Goal: Register for event/course

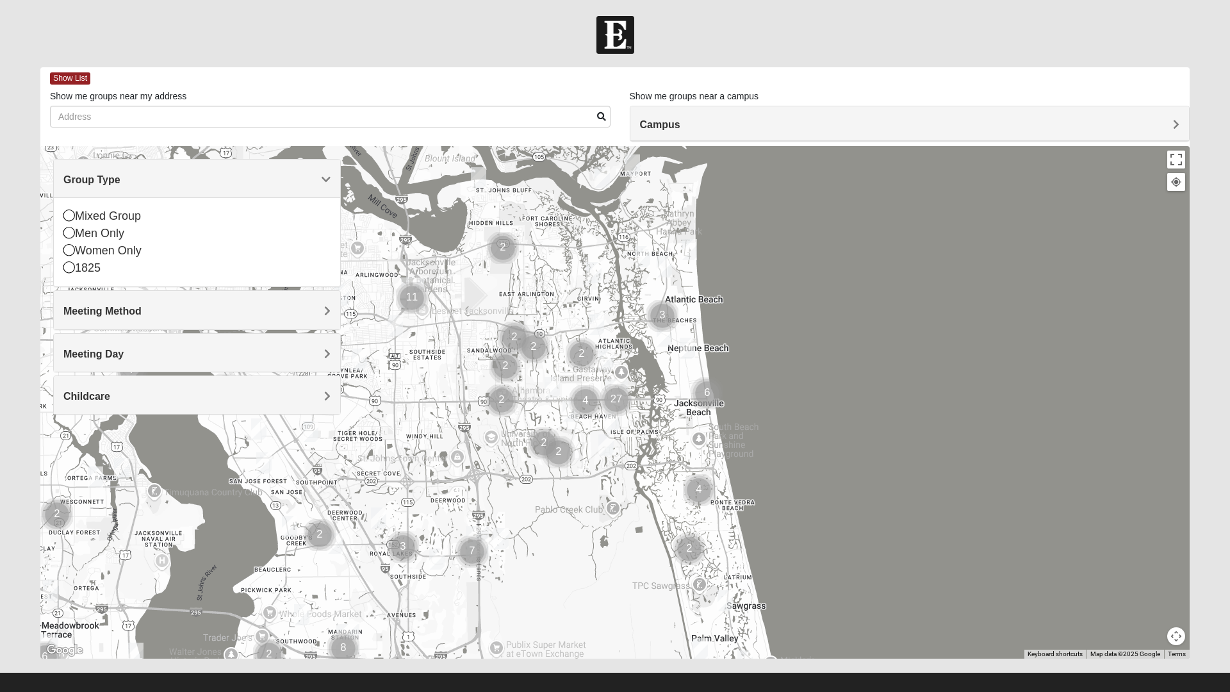
click at [69, 271] on icon at bounding box center [69, 267] width 12 height 12
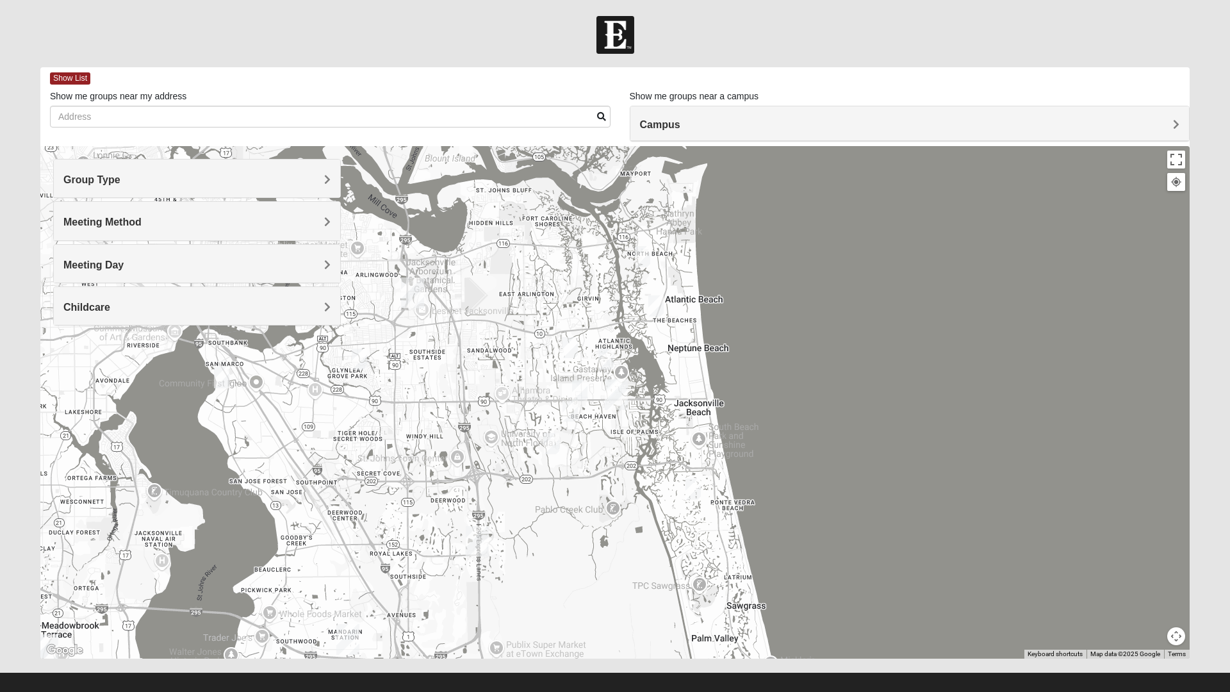
click at [309, 263] on h4 "Meeting Day" at bounding box center [196, 265] width 267 height 12
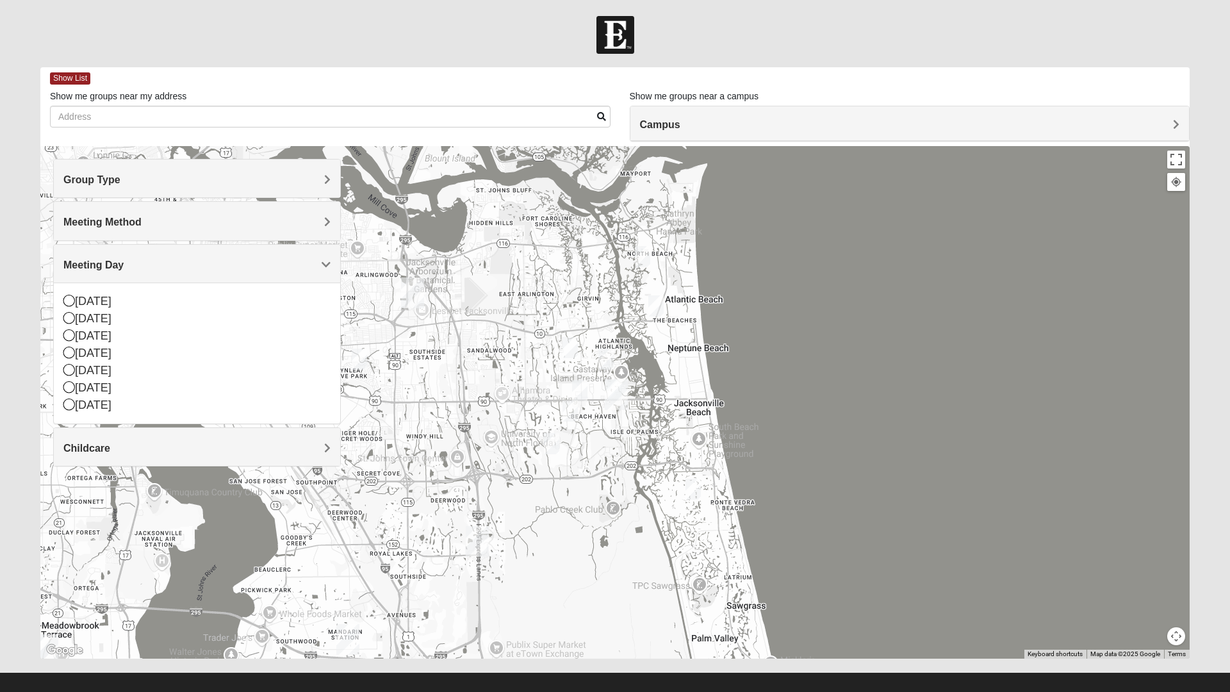
click at [74, 391] on icon at bounding box center [69, 387] width 12 height 12
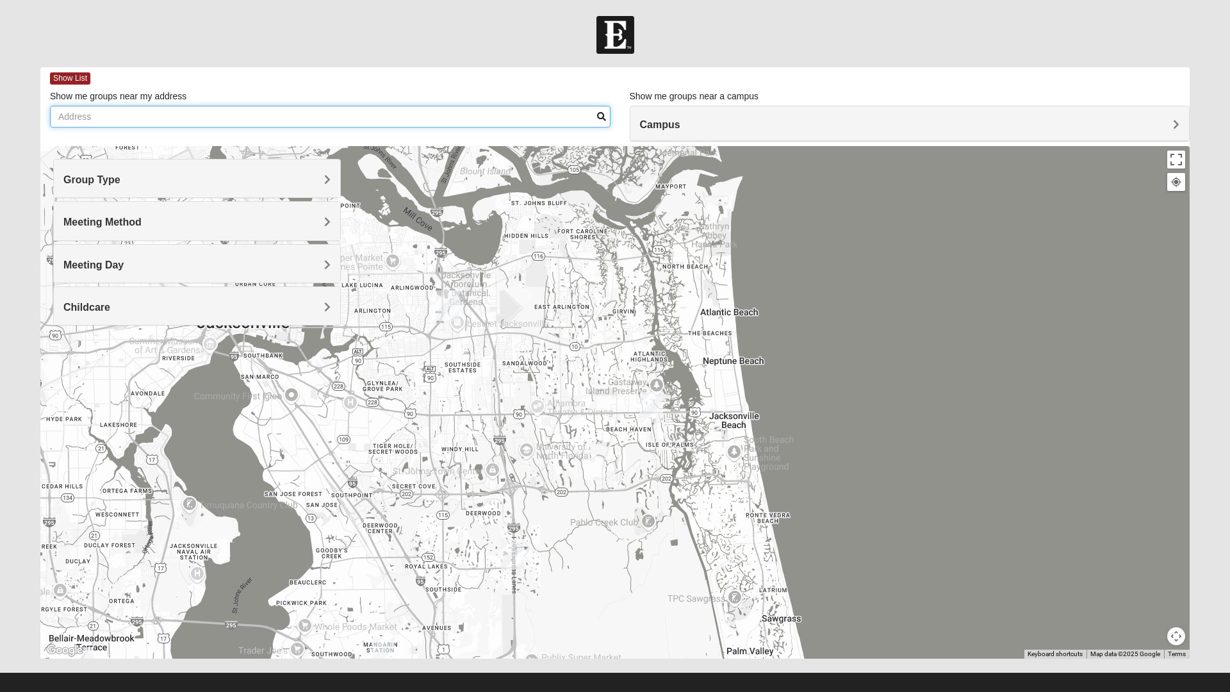
click at [468, 113] on input "Show me groups near my address" at bounding box center [330, 117] width 561 height 22
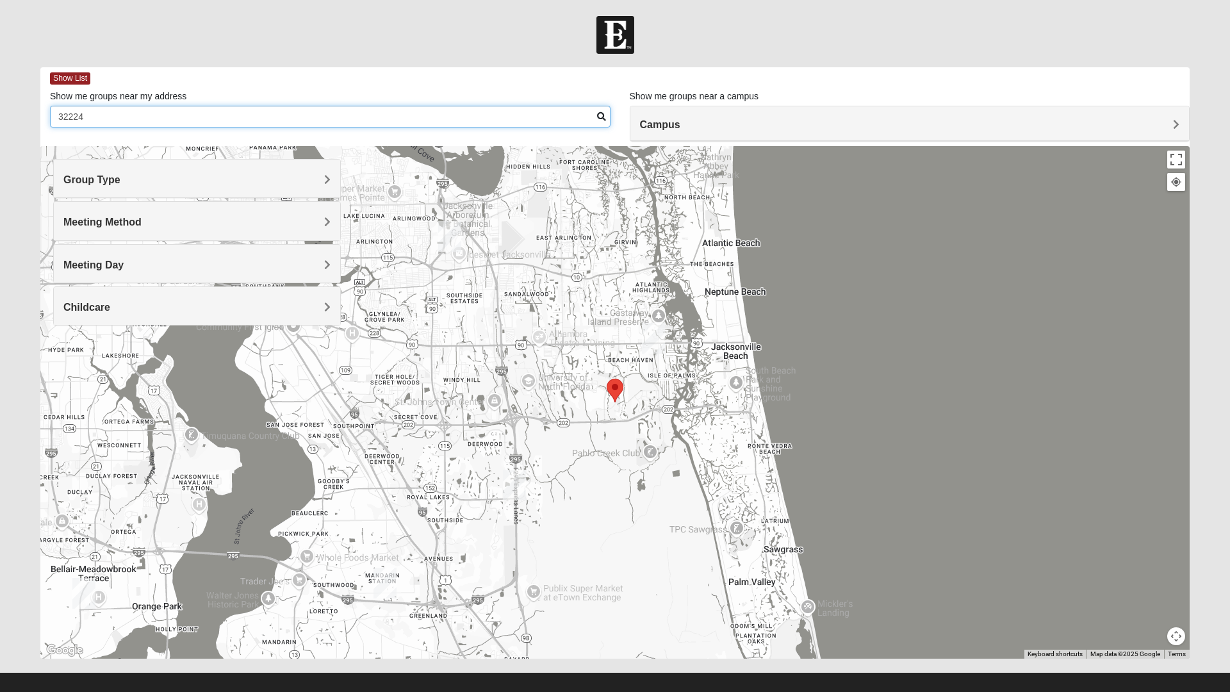
type input "32224"
click at [600, 118] on span at bounding box center [601, 116] width 9 height 9
click at [271, 263] on h4 "Meeting Day" at bounding box center [196, 265] width 267 height 12
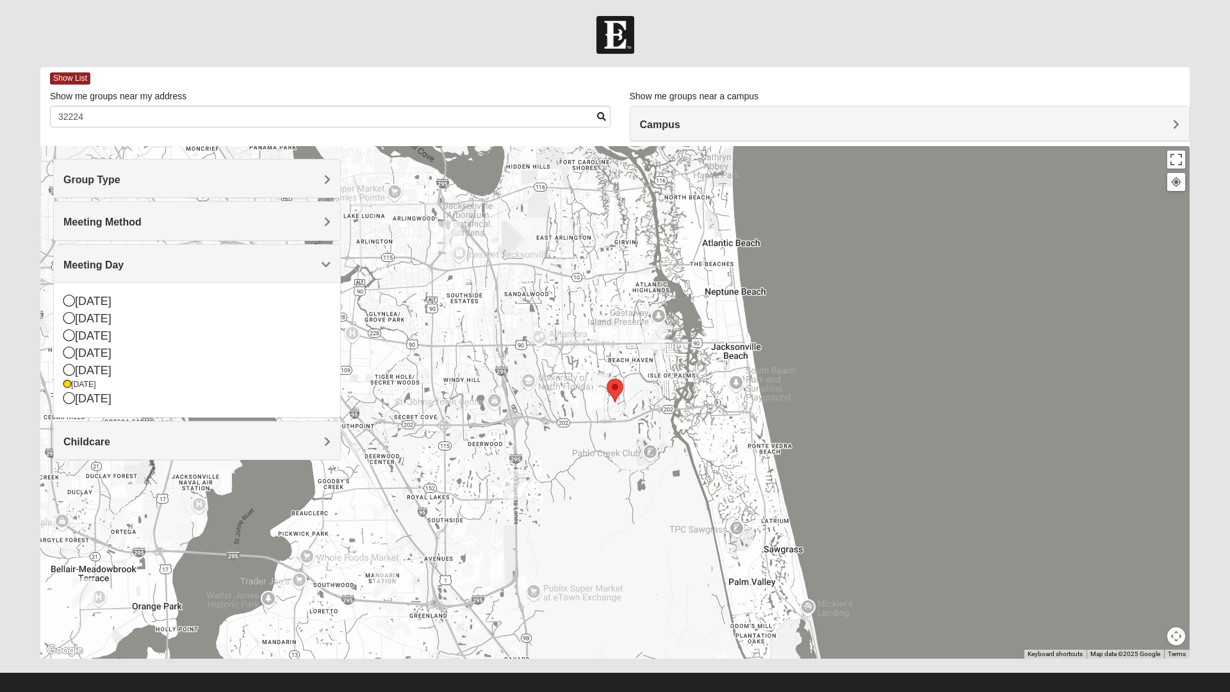
click at [74, 388] on div "[DATE]" at bounding box center [196, 384] width 267 height 11
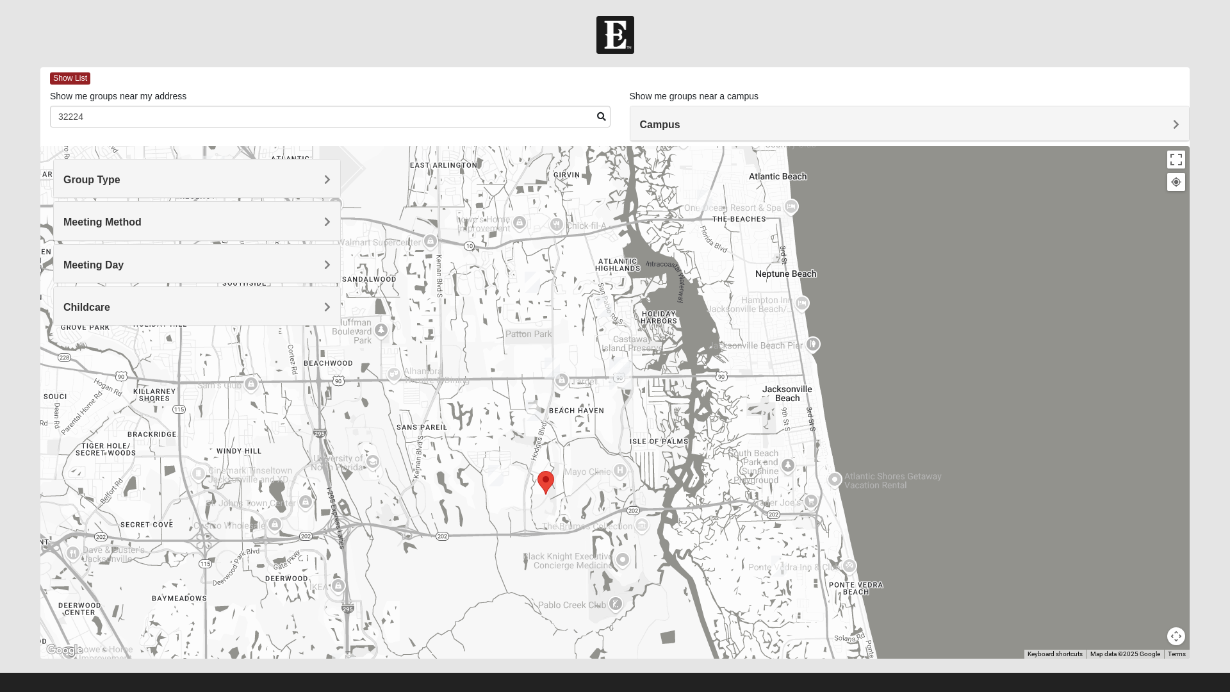
click at [498, 467] on img "1825 Womens Brunetti 32224" at bounding box center [496, 475] width 26 height 31
click at [434, 443] on icon at bounding box center [431, 447] width 5 height 8
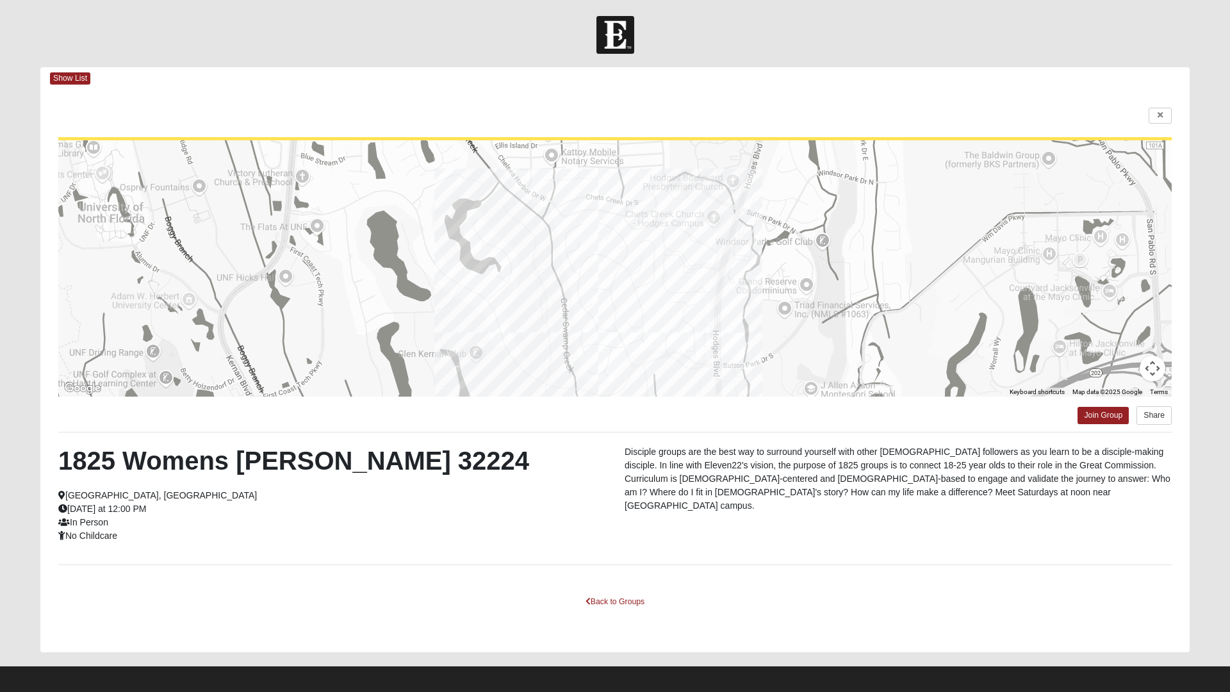
scroll to position [7, 0]
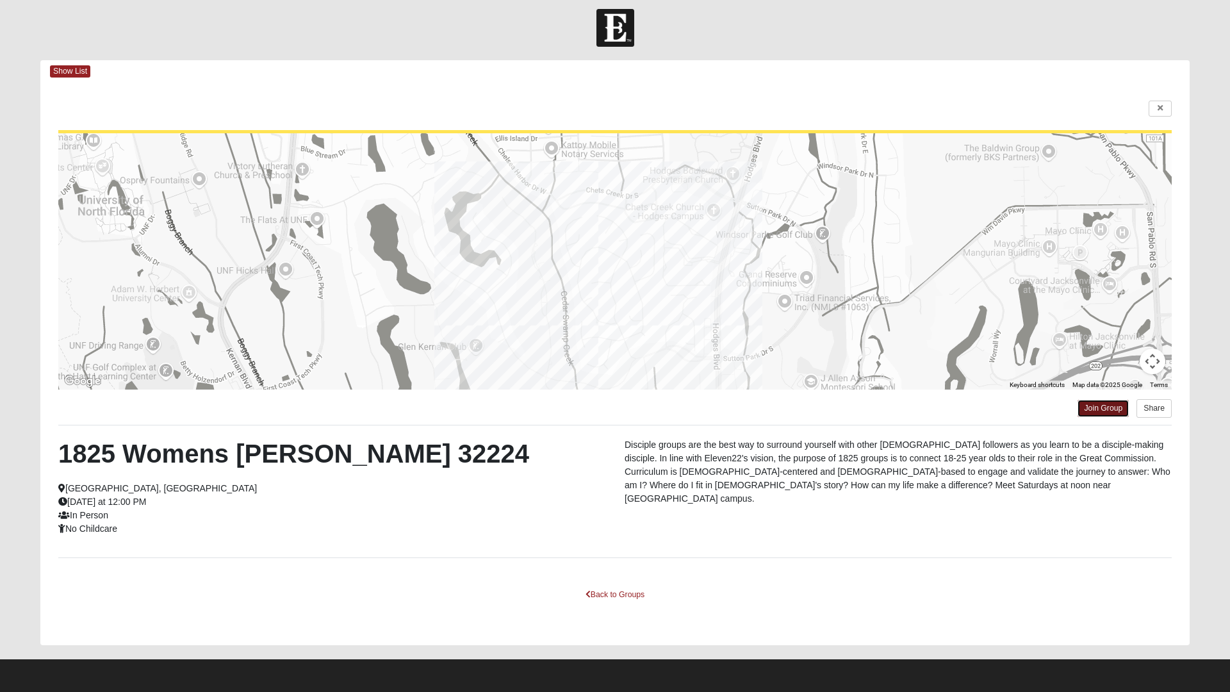
click at [1111, 407] on link "Join Group" at bounding box center [1102, 408] width 51 height 17
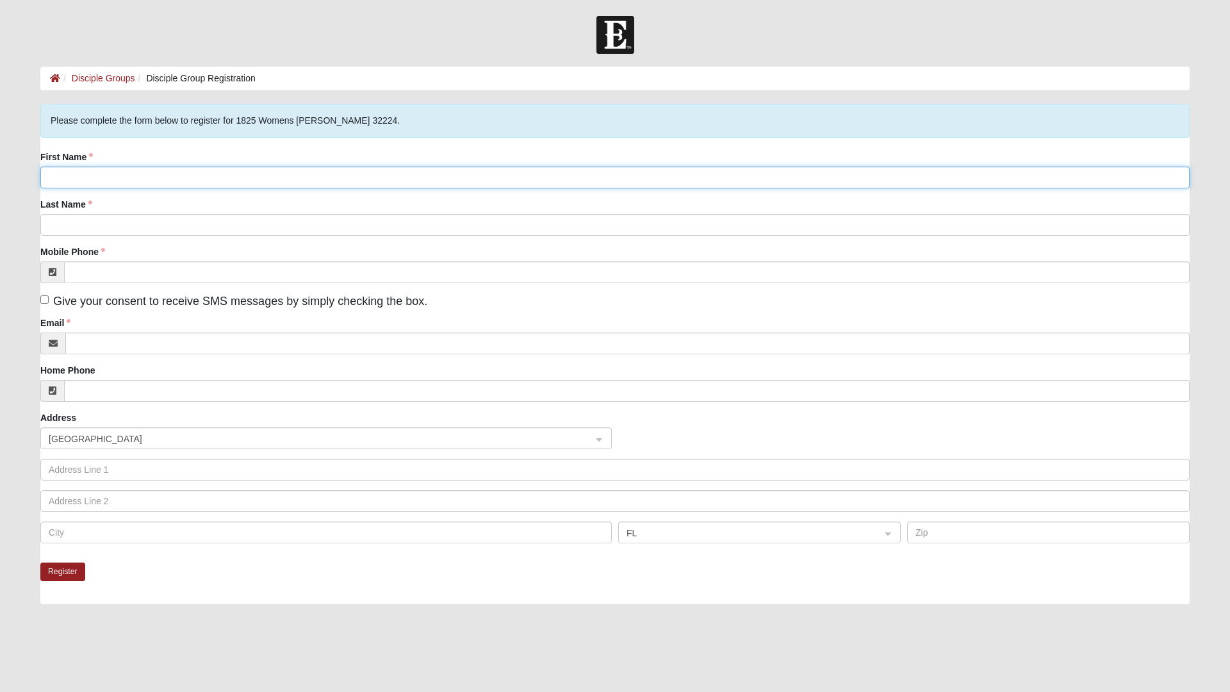
click at [492, 179] on input "First Name" at bounding box center [614, 178] width 1149 height 22
type input "[PERSON_NAME]"
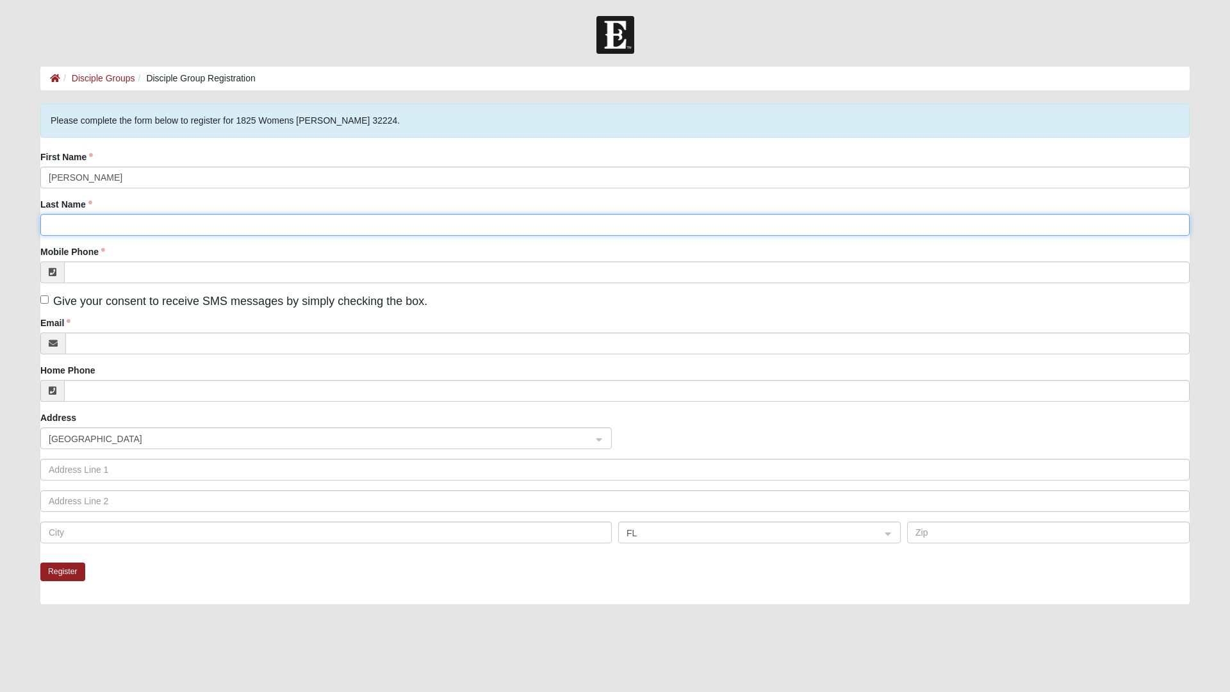
click at [468, 222] on input "Last Name" at bounding box center [614, 225] width 1149 height 22
type input "[PERSON_NAME]"
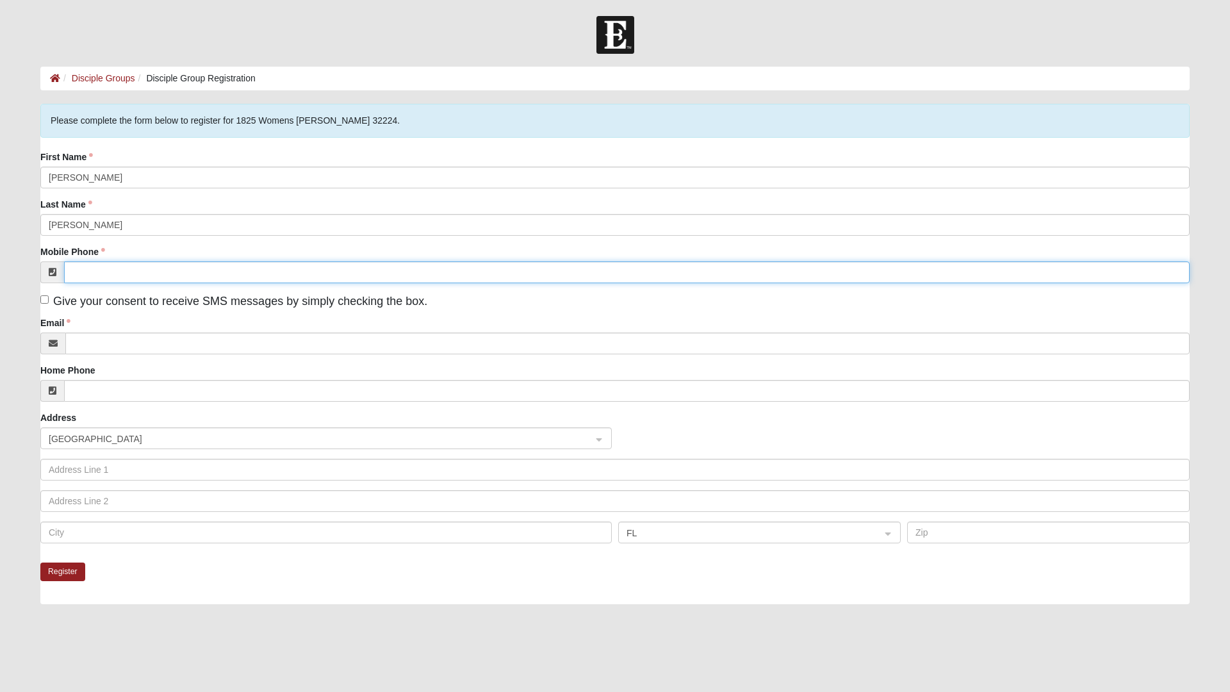
click at [342, 277] on input "Mobile Phone" at bounding box center [626, 272] width 1125 height 22
type input "(804) 347-0324"
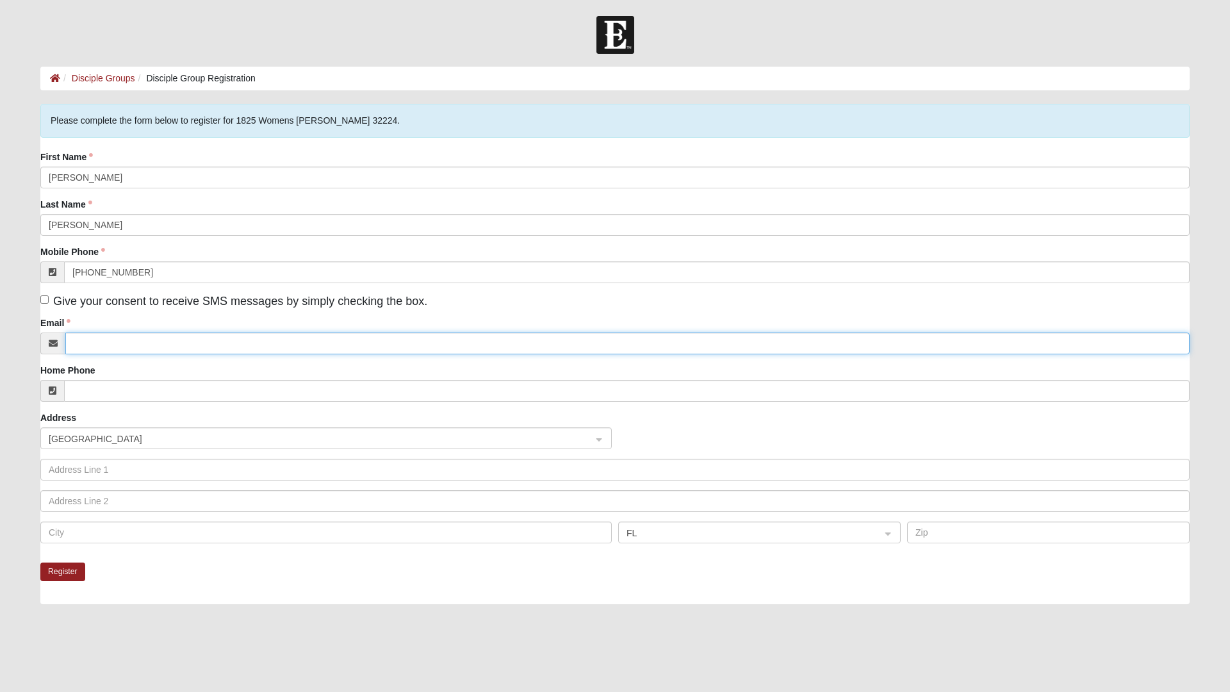
click at [318, 346] on input "Email" at bounding box center [627, 343] width 1124 height 22
click at [90, 340] on input "ellieowman721@gmail.com" at bounding box center [627, 343] width 1124 height 22
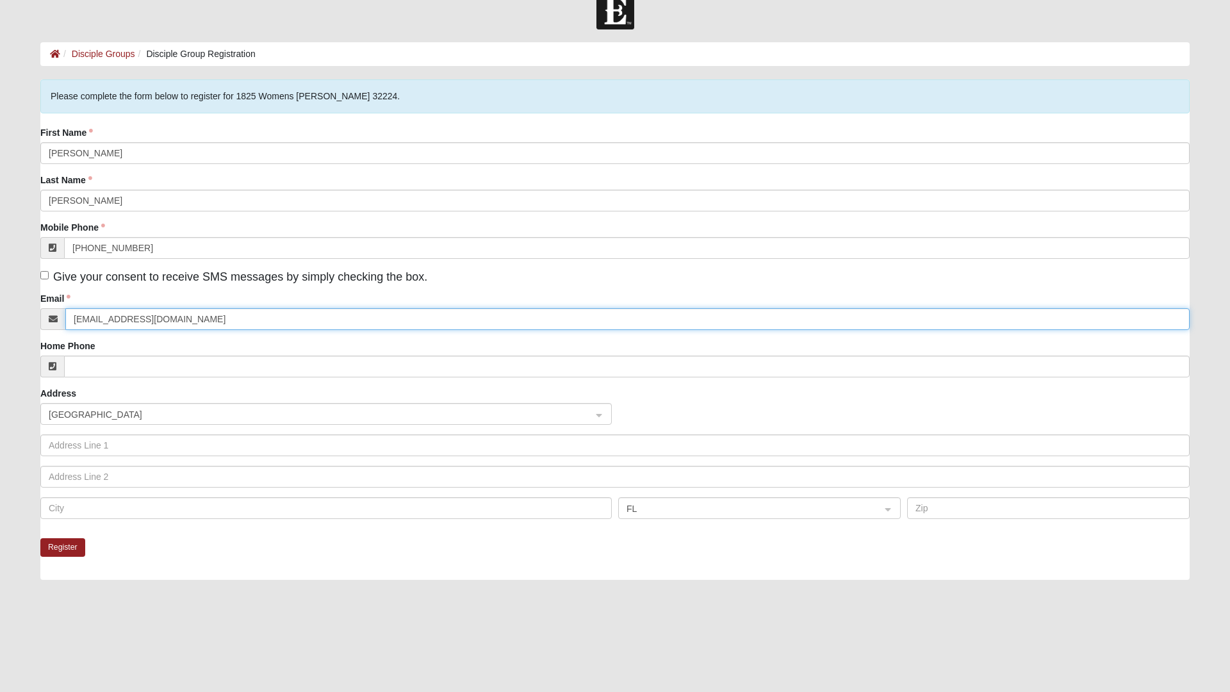
scroll to position [87, 0]
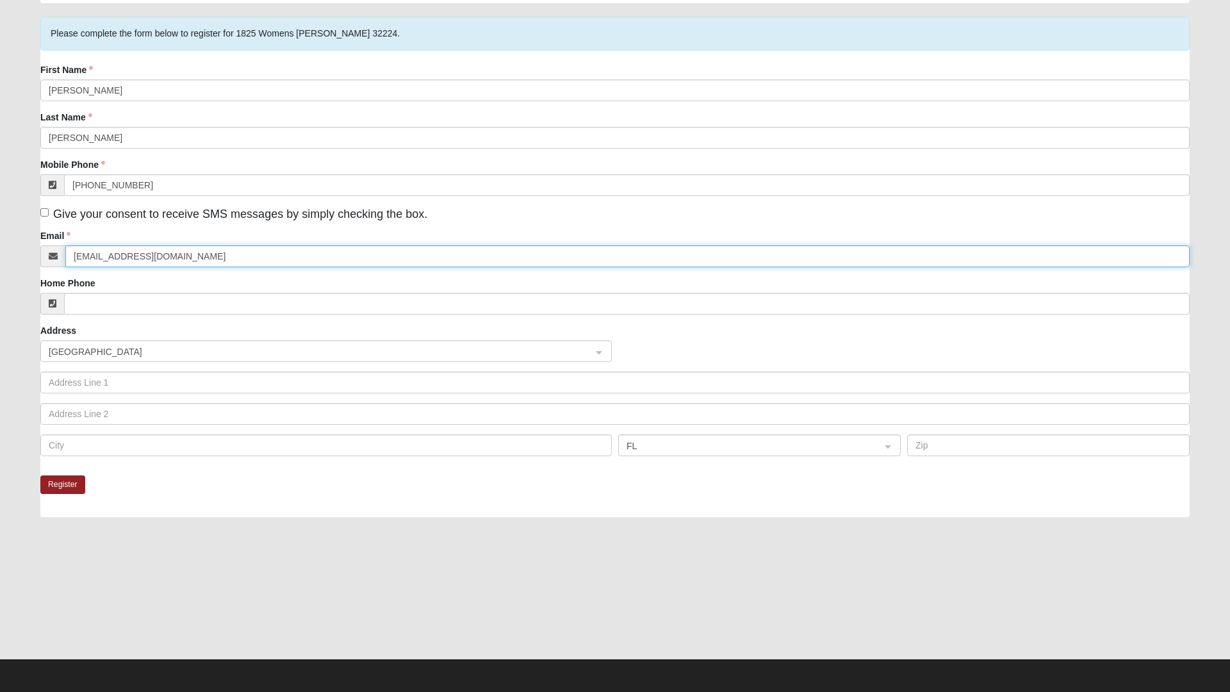
type input "elliebowman721@gmail.com"
click at [75, 486] on button "Register" at bounding box center [62, 484] width 45 height 19
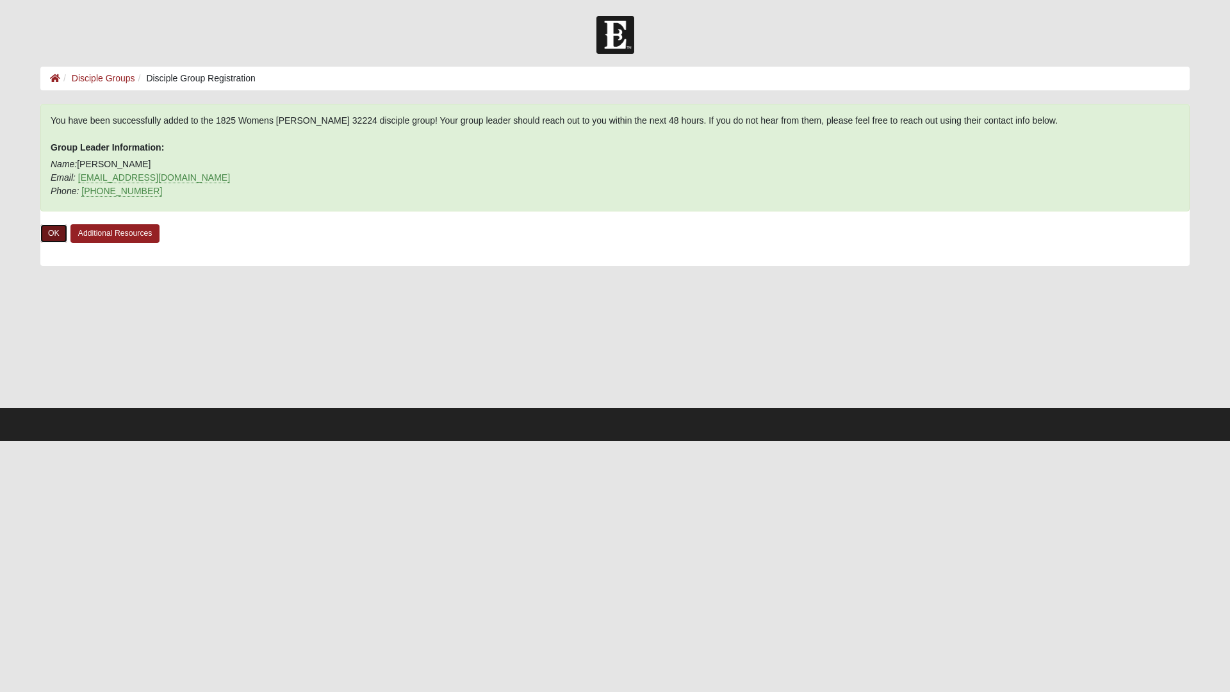
click at [64, 232] on link "OK" at bounding box center [53, 233] width 27 height 19
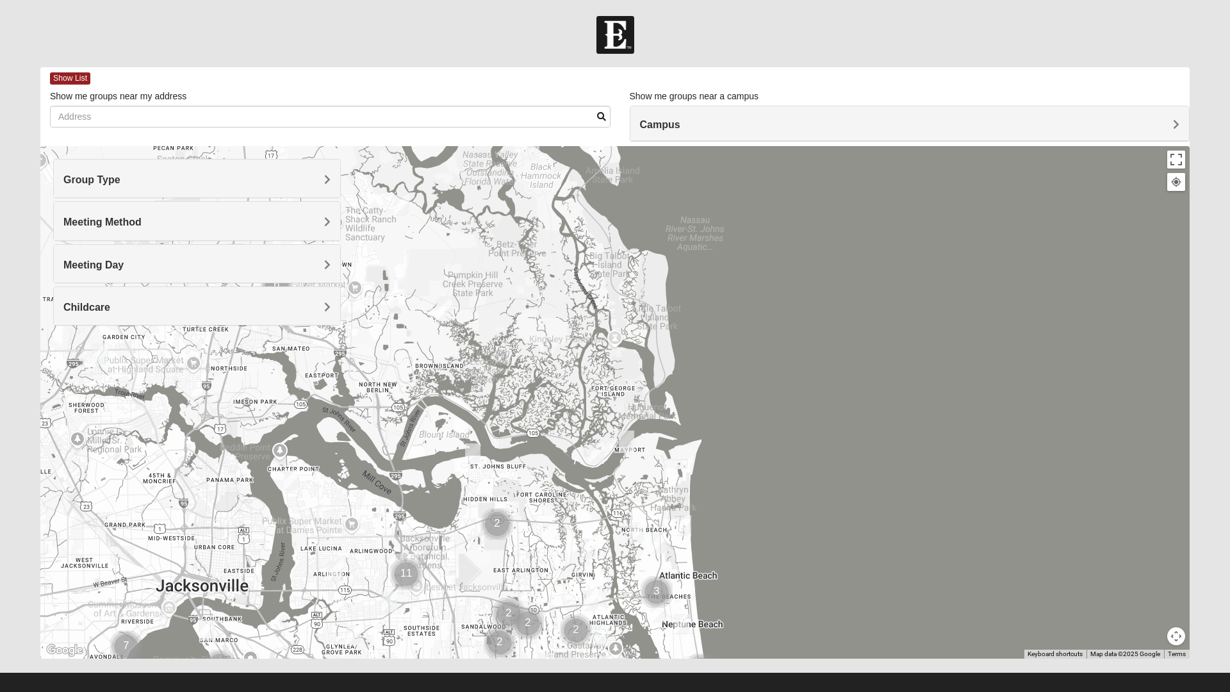
click at [168, 181] on h4 "Group Type" at bounding box center [196, 180] width 267 height 12
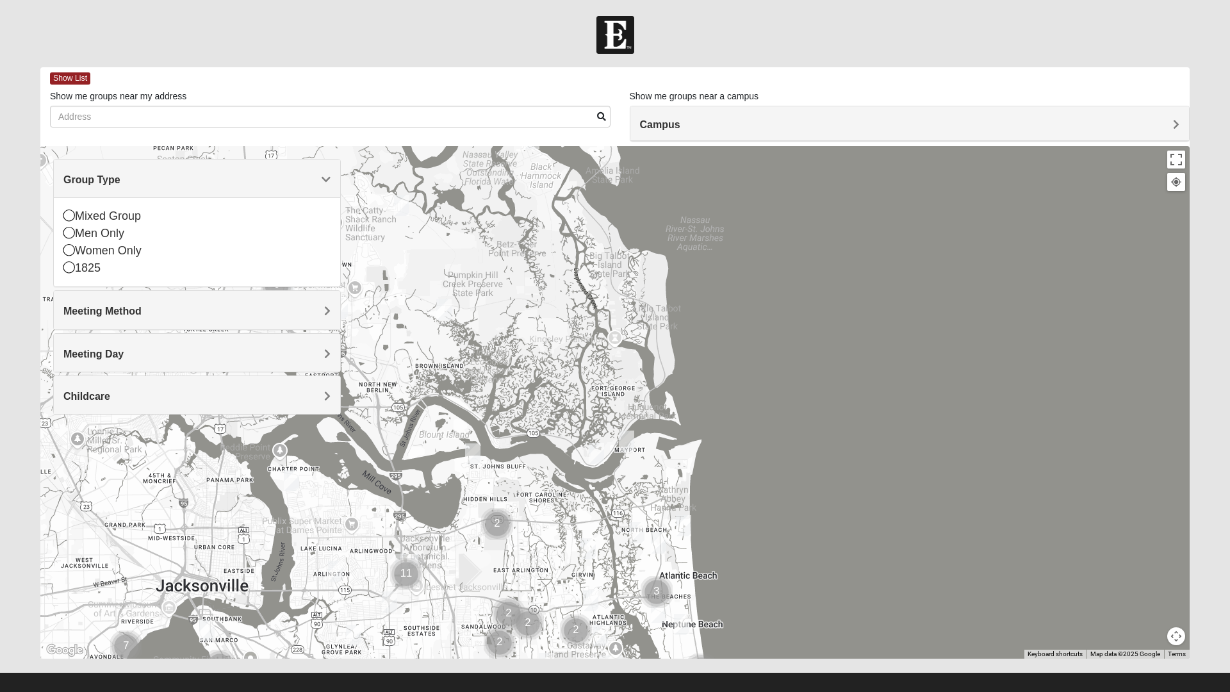
click at [69, 249] on icon at bounding box center [69, 250] width 12 height 12
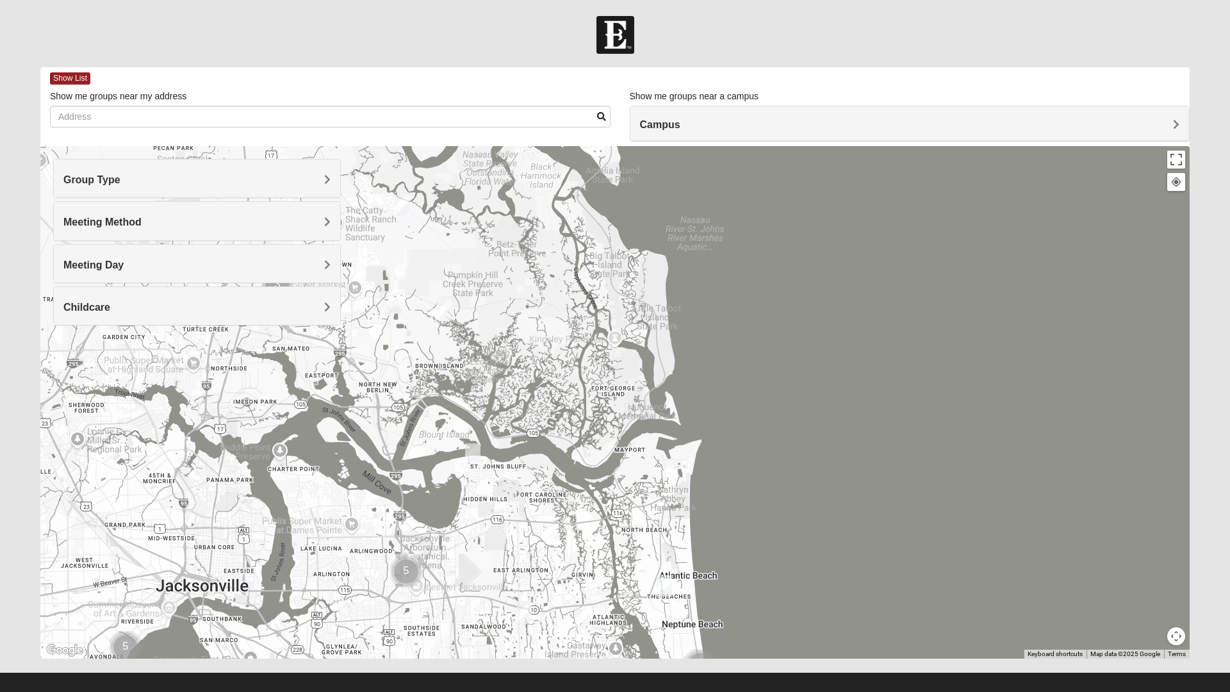
click at [120, 176] on span "Group Type" at bounding box center [91, 179] width 57 height 11
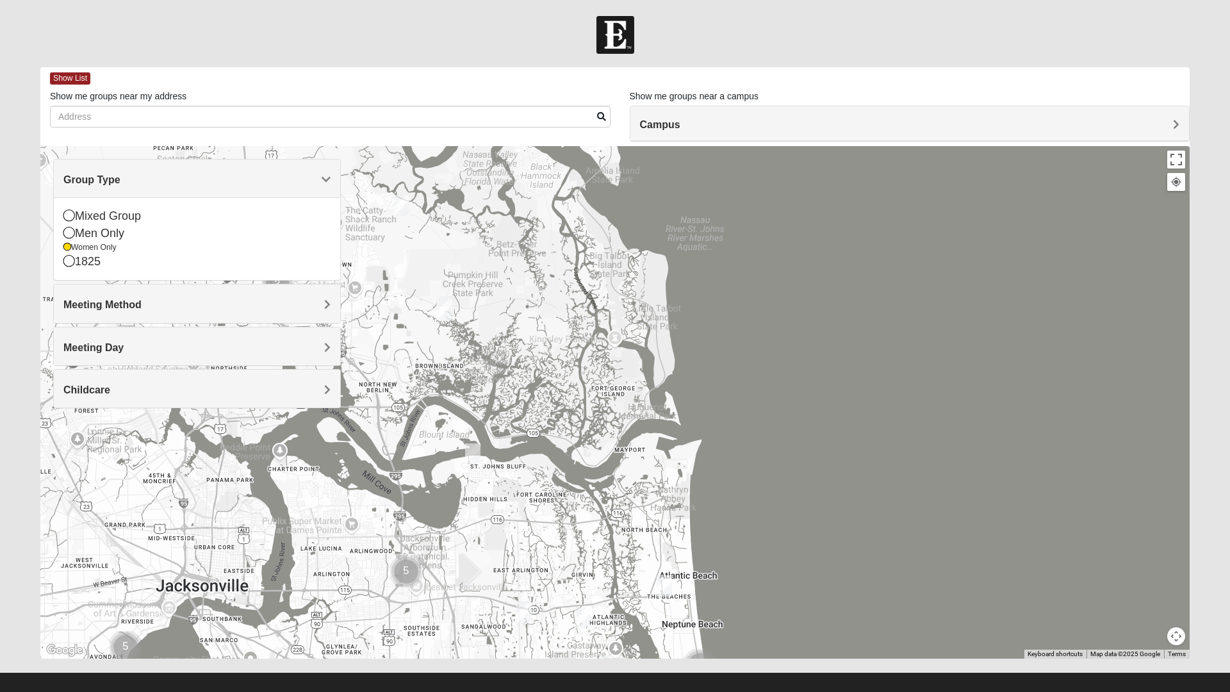
click at [78, 218] on div "Mixed Group" at bounding box center [196, 216] width 267 height 17
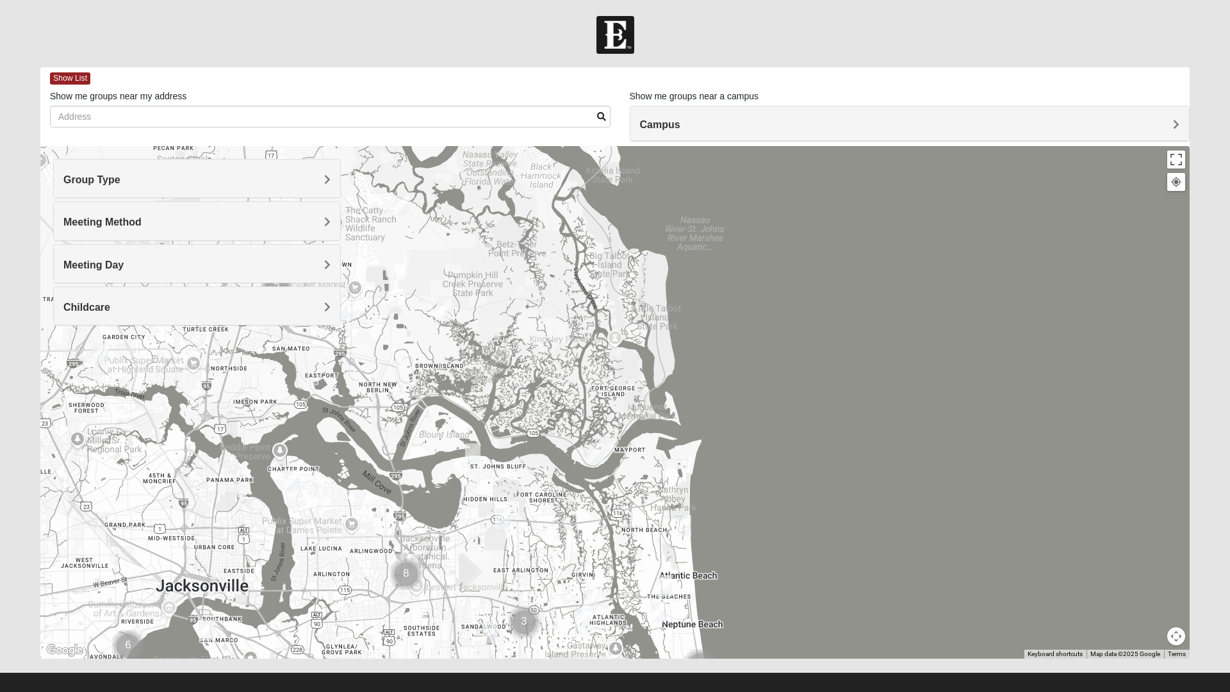
click at [105, 174] on span "Group Type" at bounding box center [91, 179] width 57 height 11
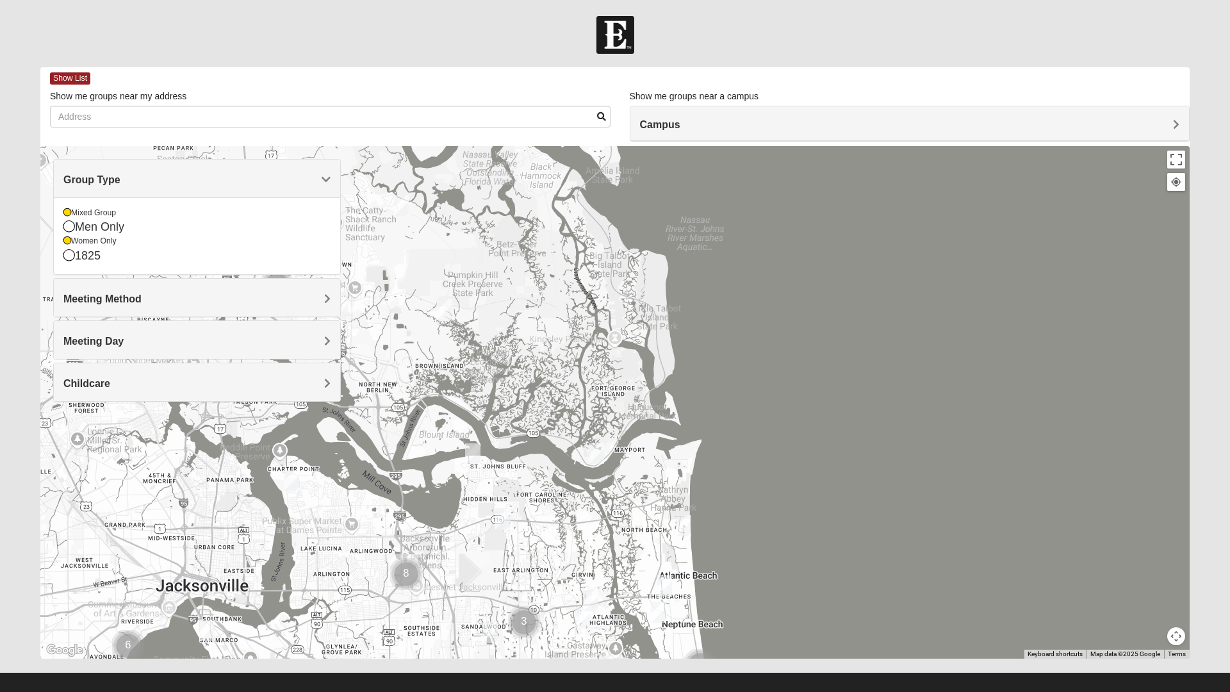
click at [72, 260] on icon at bounding box center [69, 255] width 12 height 12
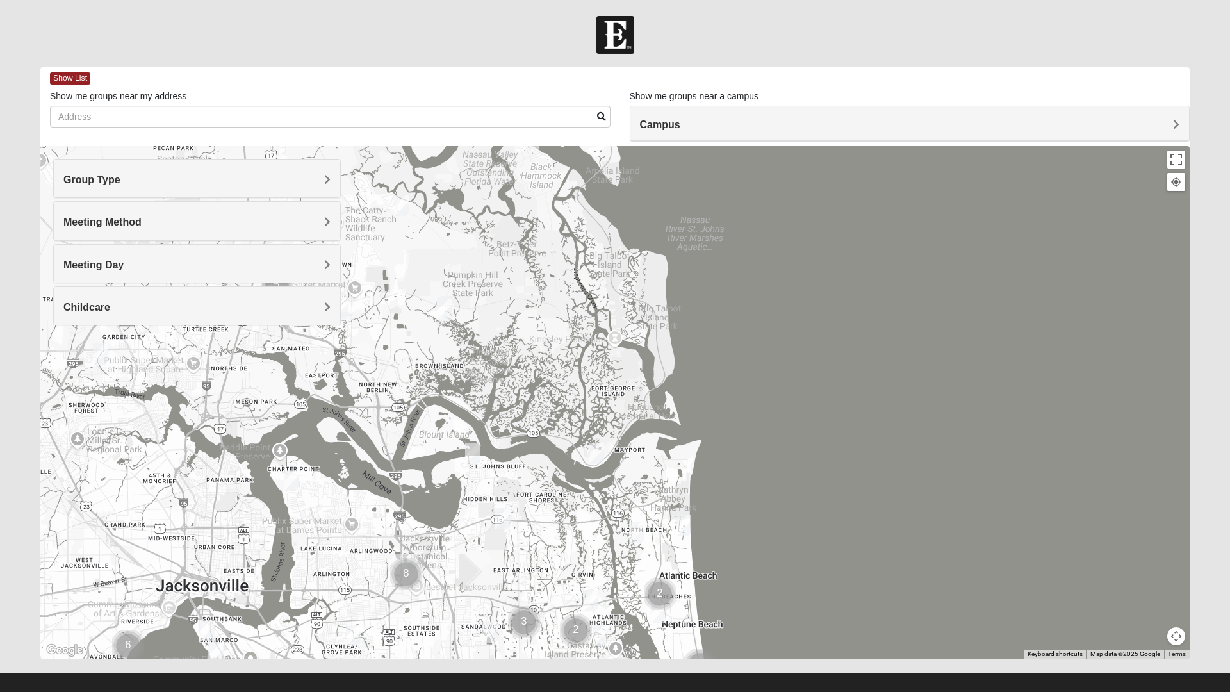
click at [90, 177] on span "Group Type" at bounding box center [91, 179] width 57 height 11
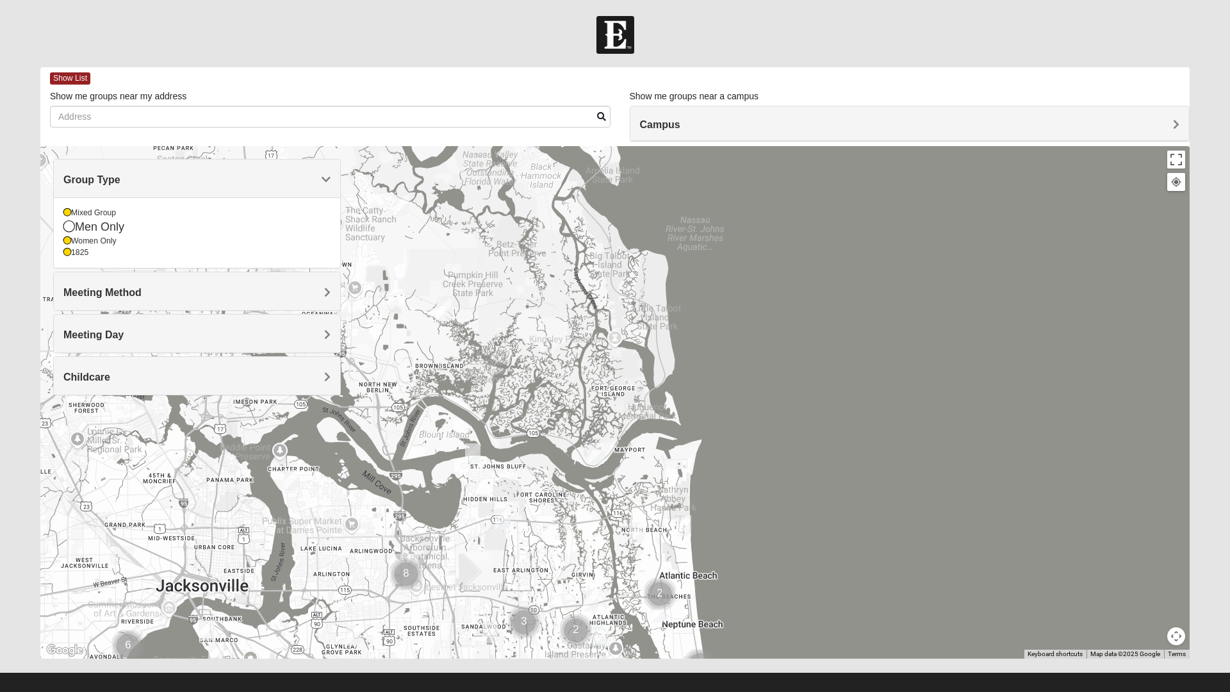
click at [66, 243] on icon at bounding box center [67, 241] width 8 height 8
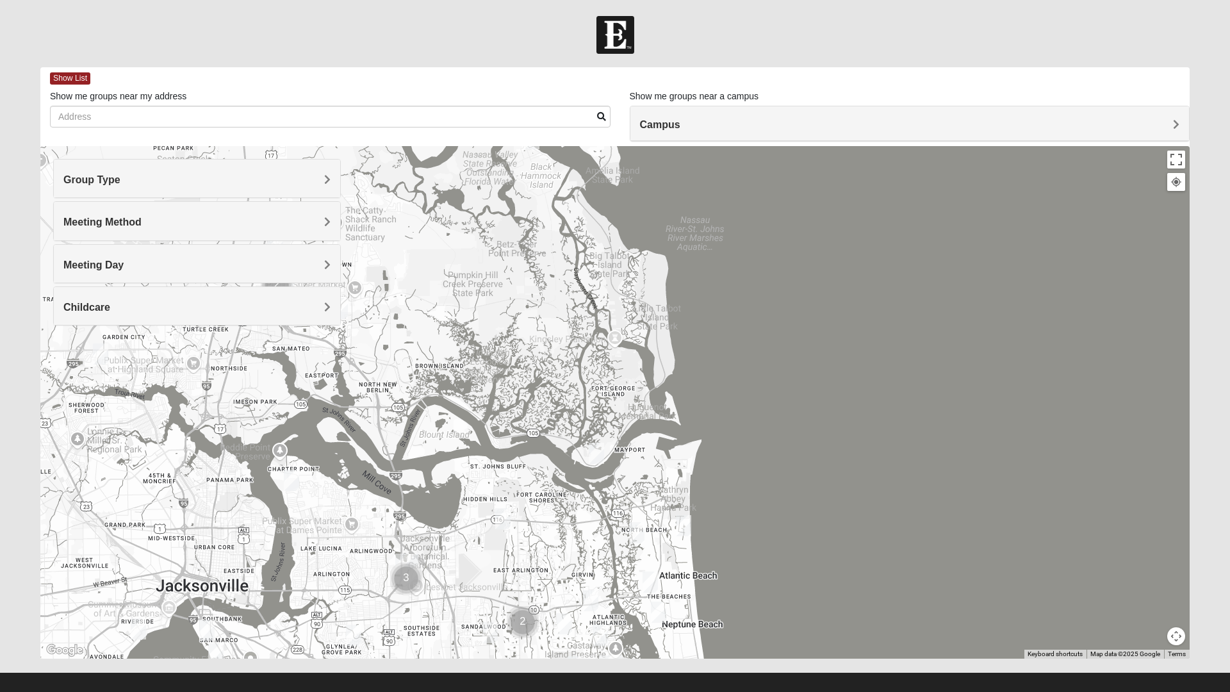
click at [85, 172] on div "Group Type" at bounding box center [197, 179] width 286 height 38
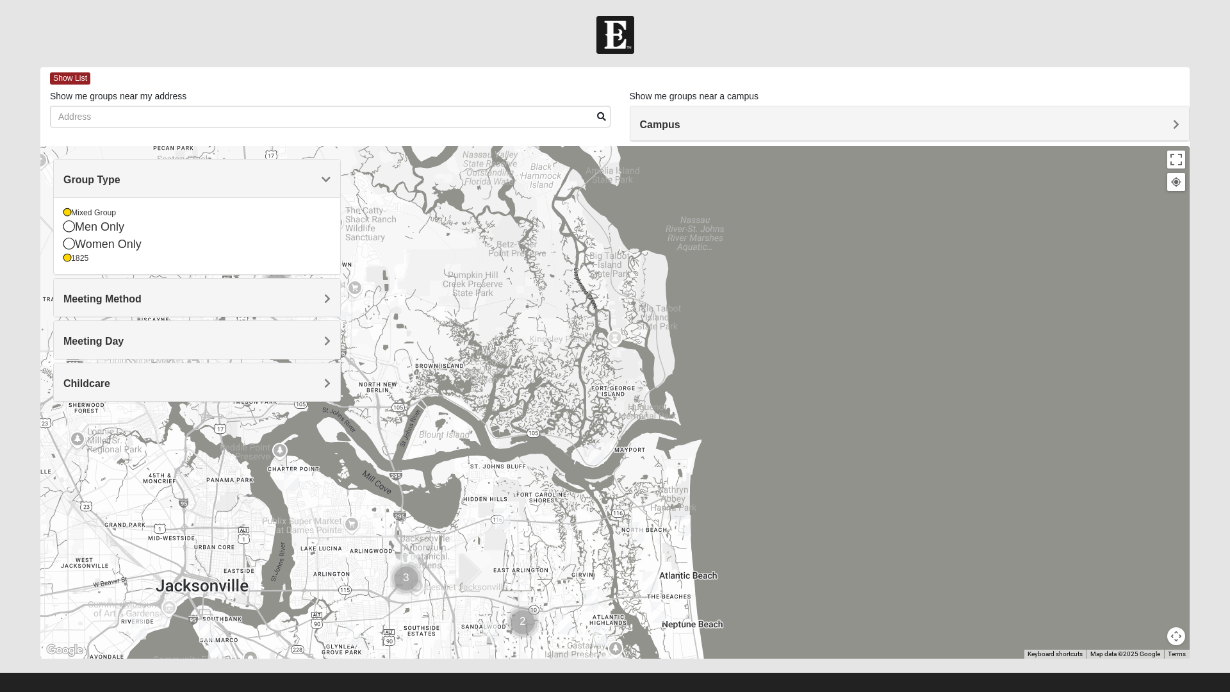
click at [67, 215] on icon at bounding box center [67, 213] width 8 height 8
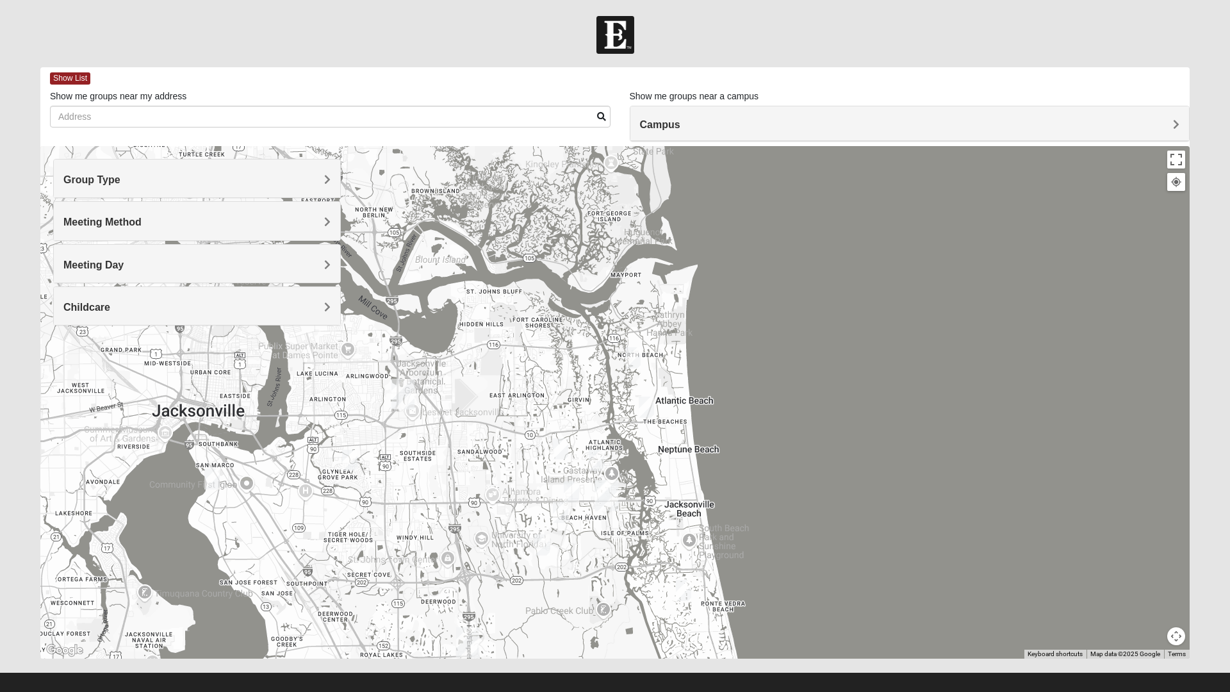
click at [90, 176] on span "Group Type" at bounding box center [91, 179] width 57 height 11
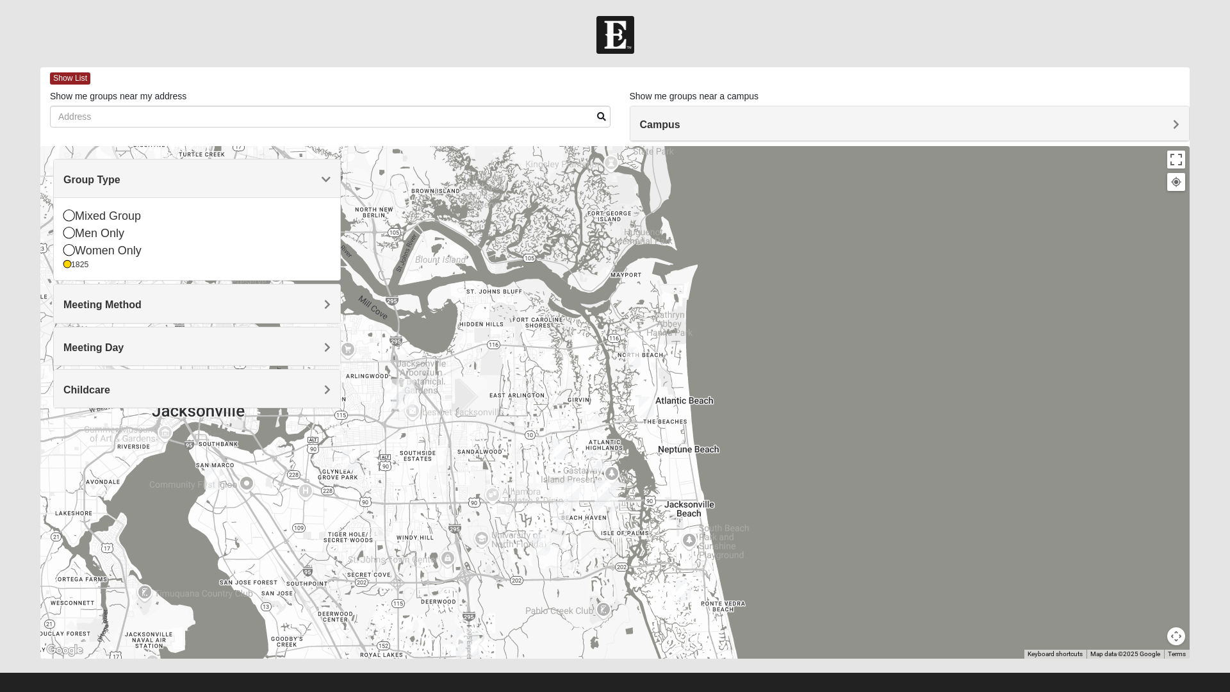
click at [61, 265] on div "Mixed Group Men Only Women Only 1825" at bounding box center [197, 238] width 286 height 83
click at [67, 265] on icon at bounding box center [67, 265] width 8 height 8
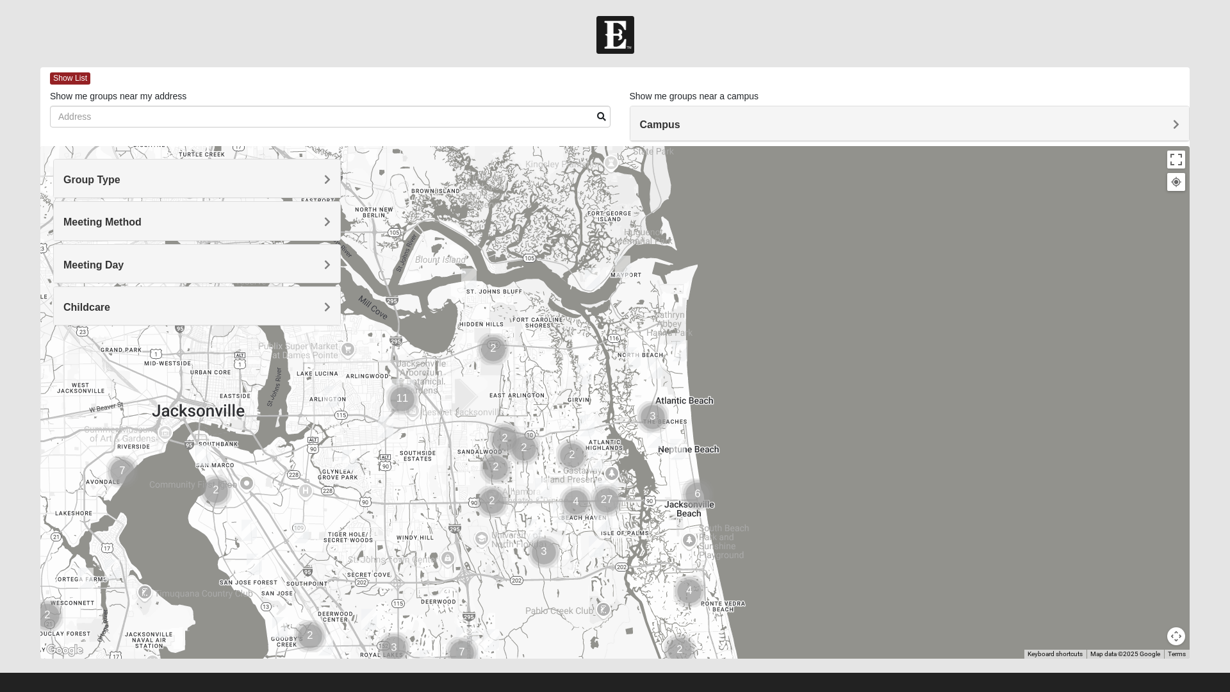
click at [70, 224] on span "Meeting Method" at bounding box center [102, 222] width 78 height 11
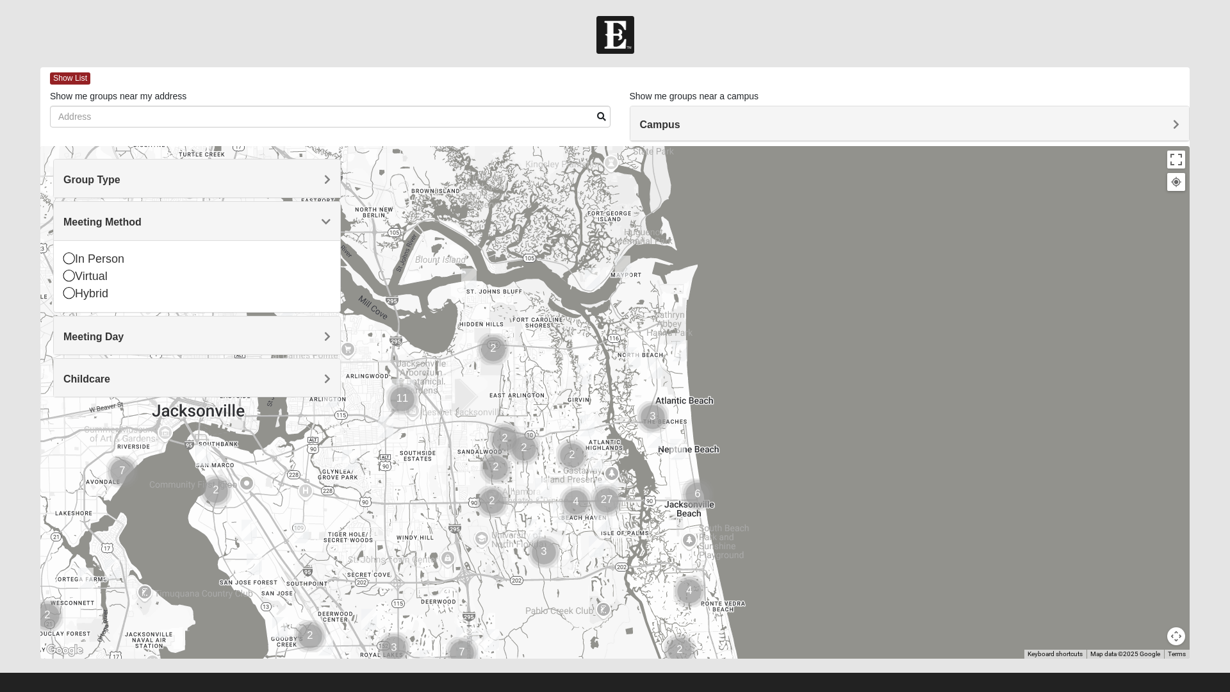
click at [91, 177] on span "Group Type" at bounding box center [91, 179] width 57 height 11
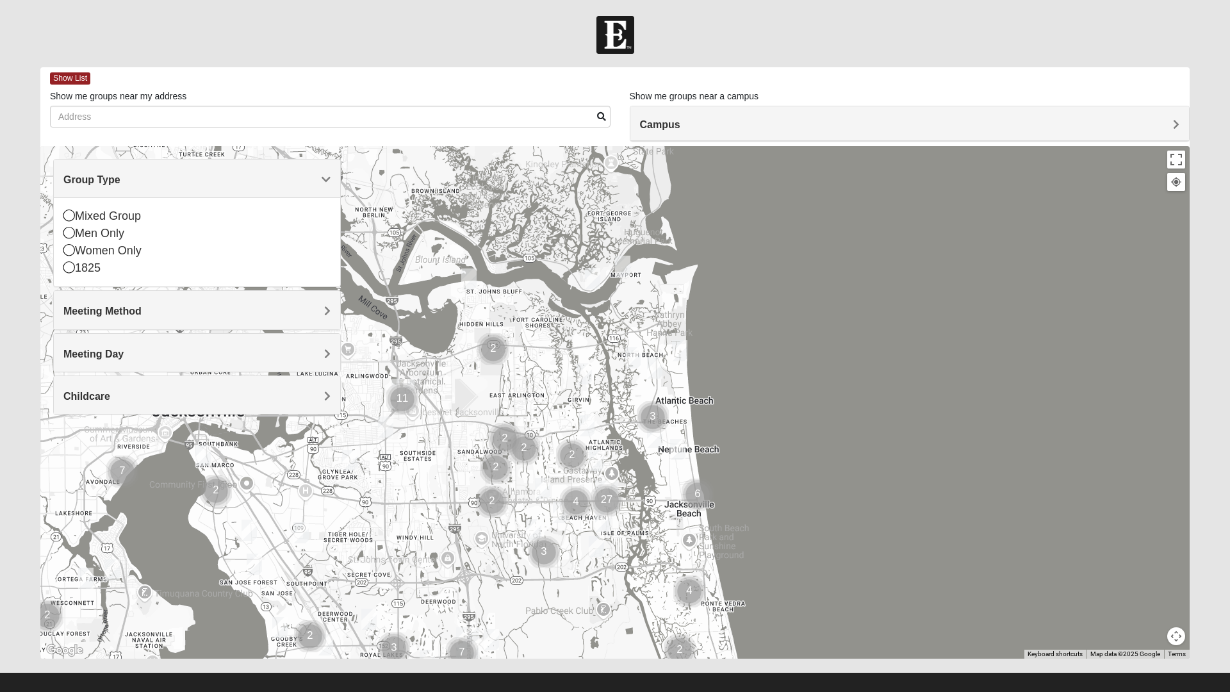
click at [70, 249] on icon at bounding box center [69, 250] width 12 height 12
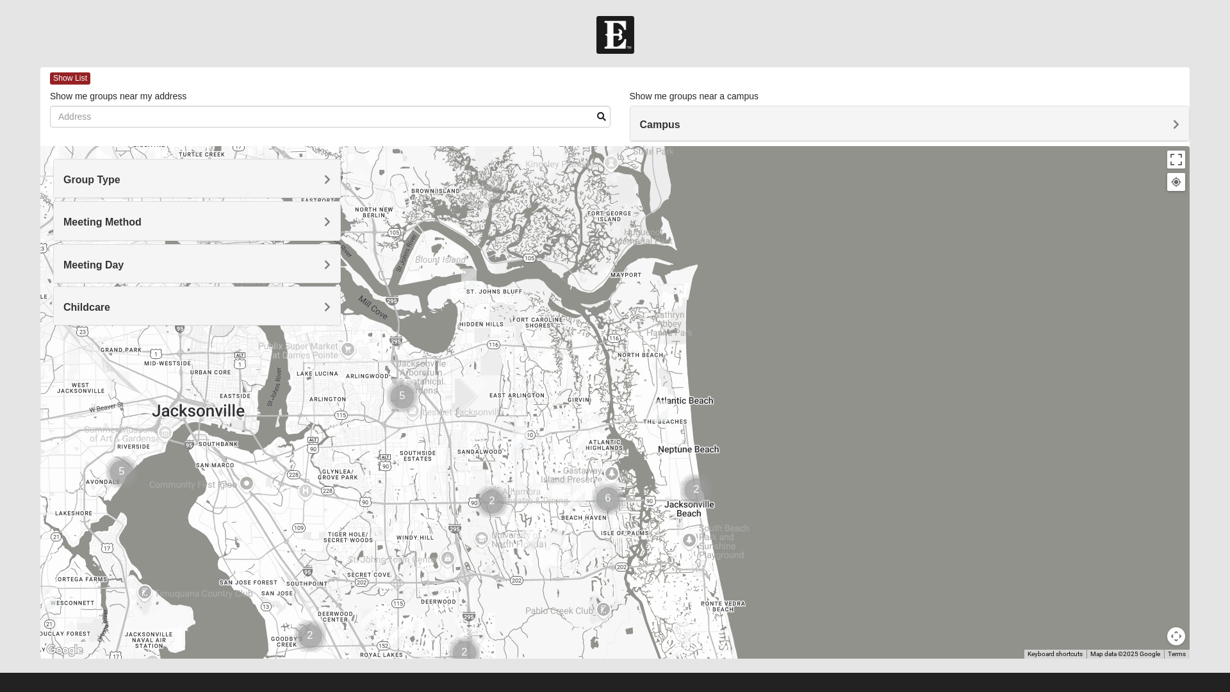
click at [69, 181] on span "Group Type" at bounding box center [91, 179] width 57 height 11
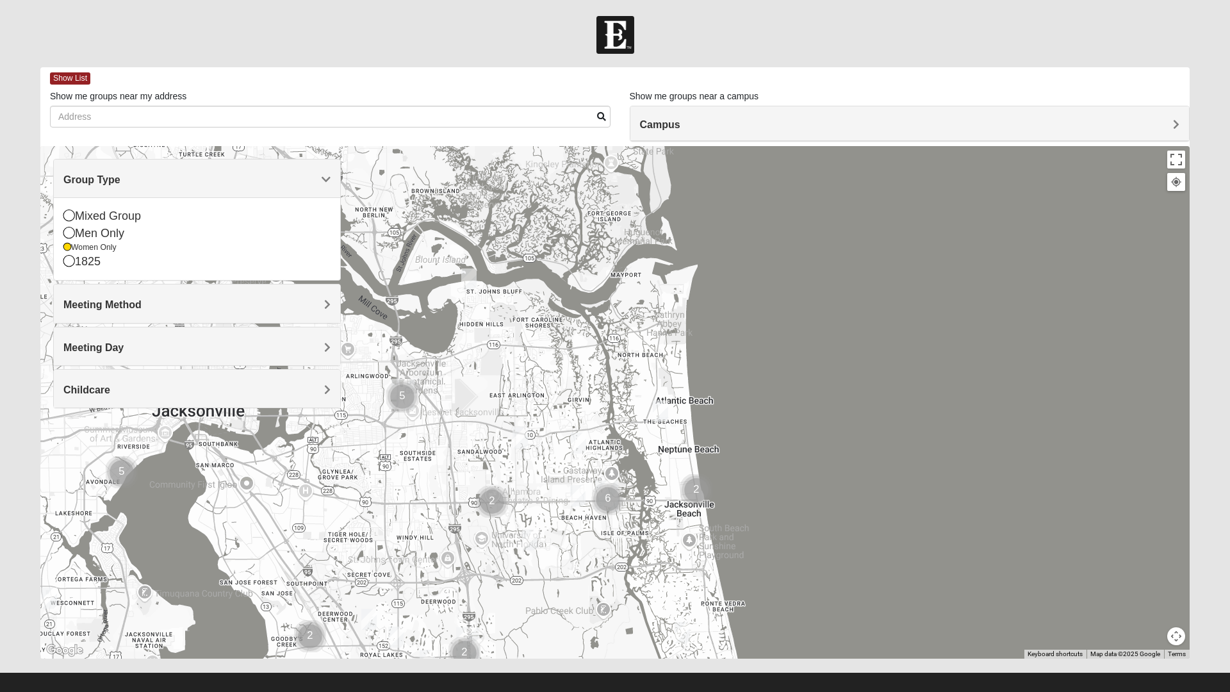
click at [67, 213] on icon at bounding box center [69, 215] width 12 height 12
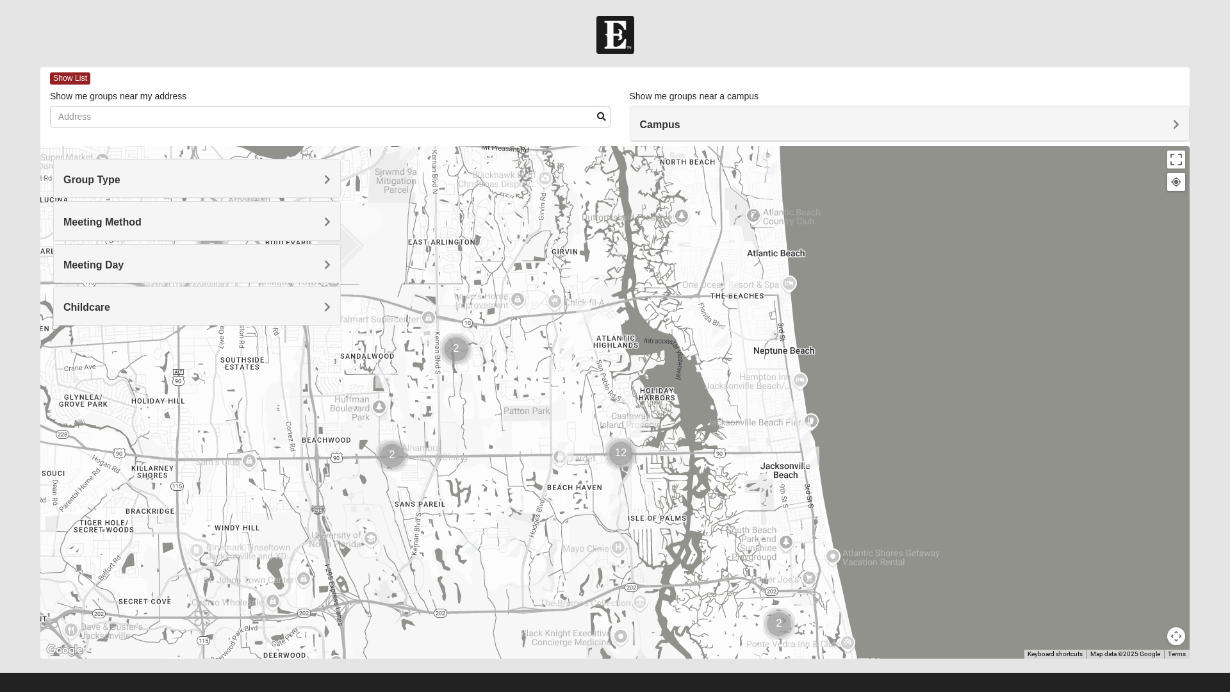
click at [635, 419] on img "Womens Hullinger 32224" at bounding box center [634, 426] width 26 height 31
click at [540, 391] on span "Learn More" at bounding box center [554, 397] width 54 height 13
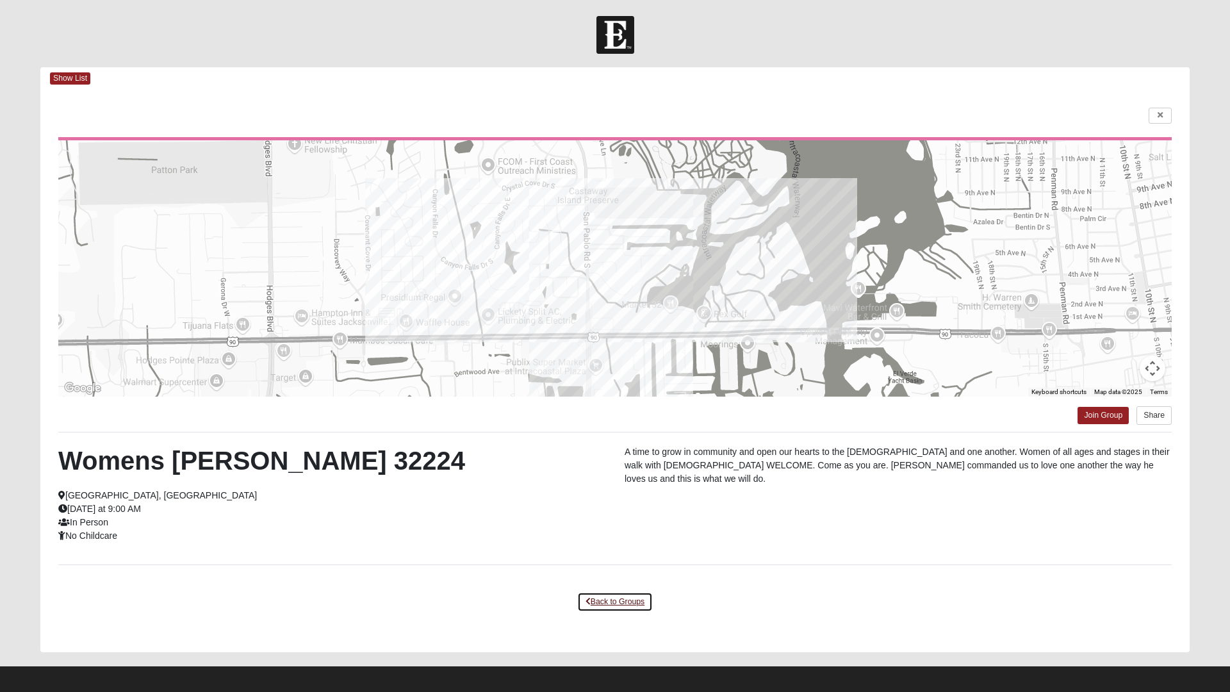
click at [607, 602] on link "Back to Groups" at bounding box center [615, 602] width 76 height 20
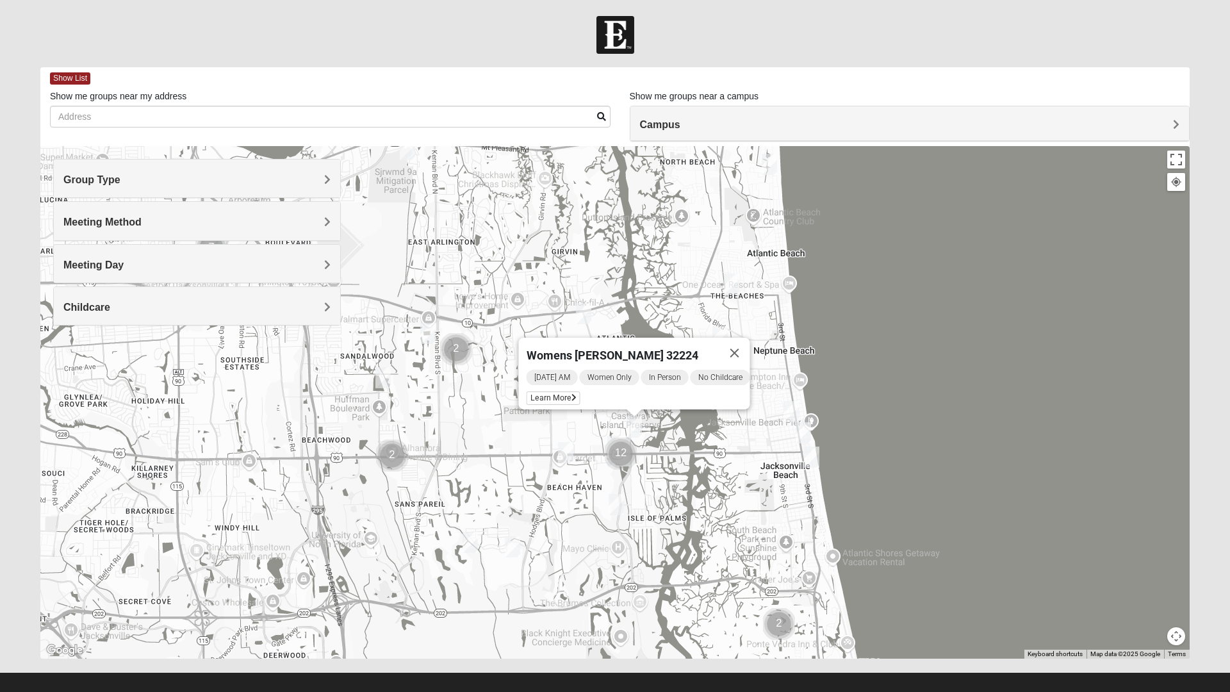
click at [612, 598] on div "Womens Hullinger 32224 Saturday AM Women Only In Person No Childcare Learn More" at bounding box center [614, 402] width 1149 height 512
